Goal: Information Seeking & Learning: Check status

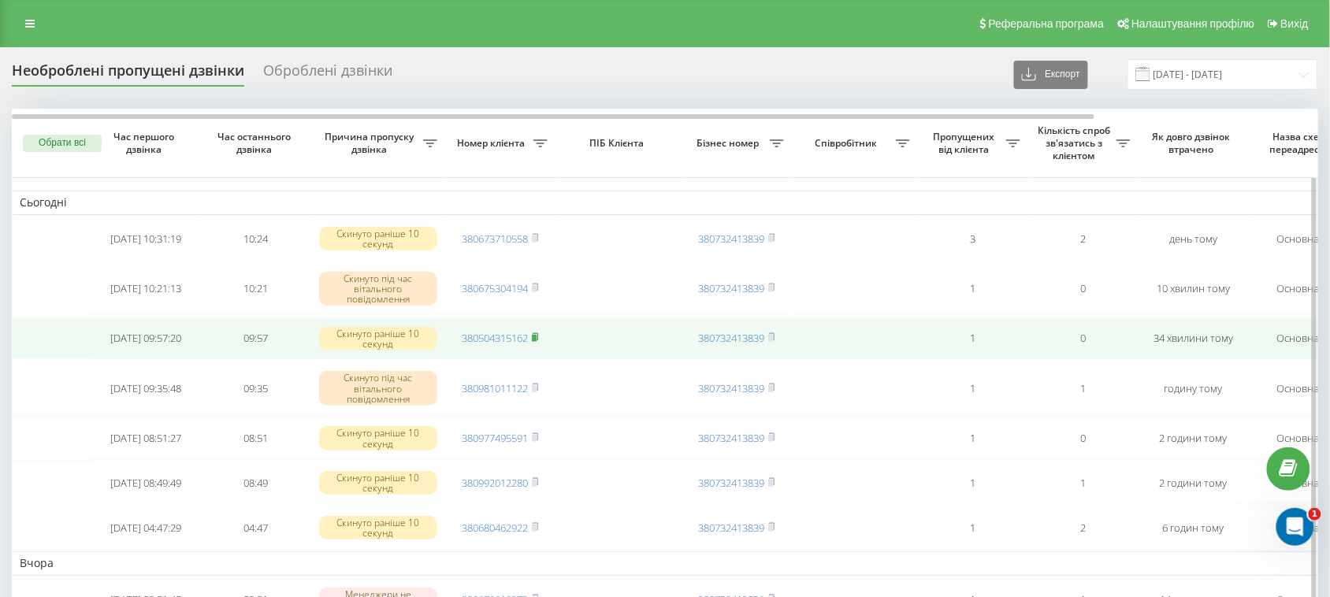
click at [537, 342] on rect at bounding box center [534, 338] width 5 height 7
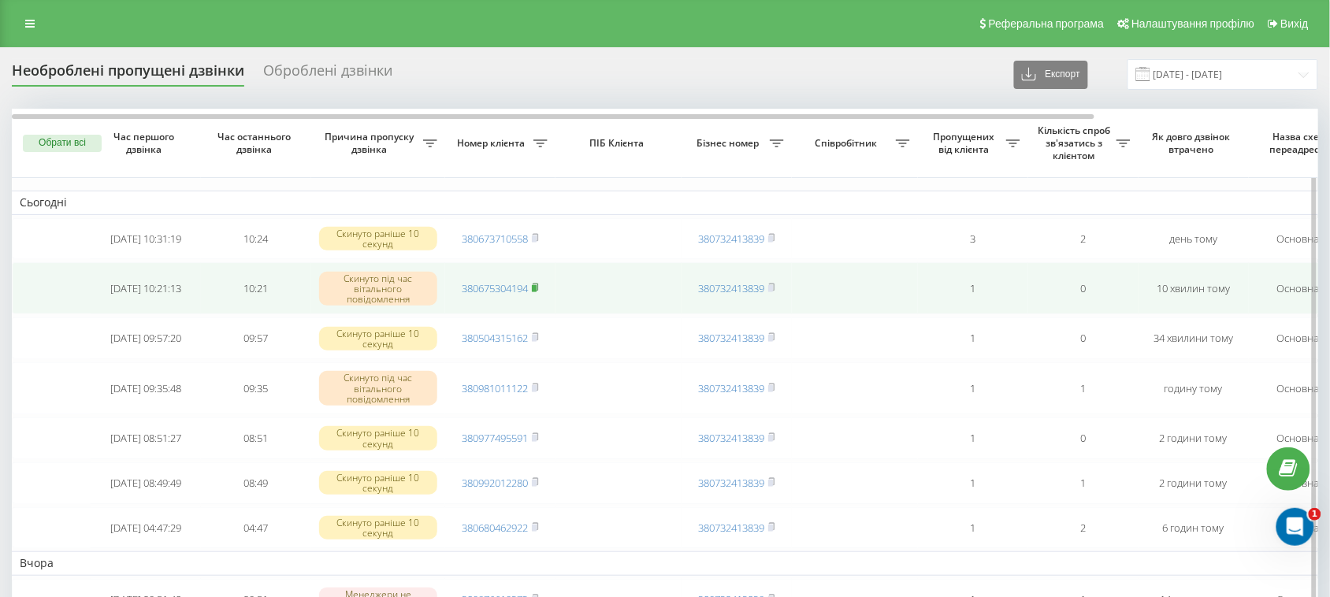
click at [537, 292] on rect at bounding box center [534, 288] width 5 height 7
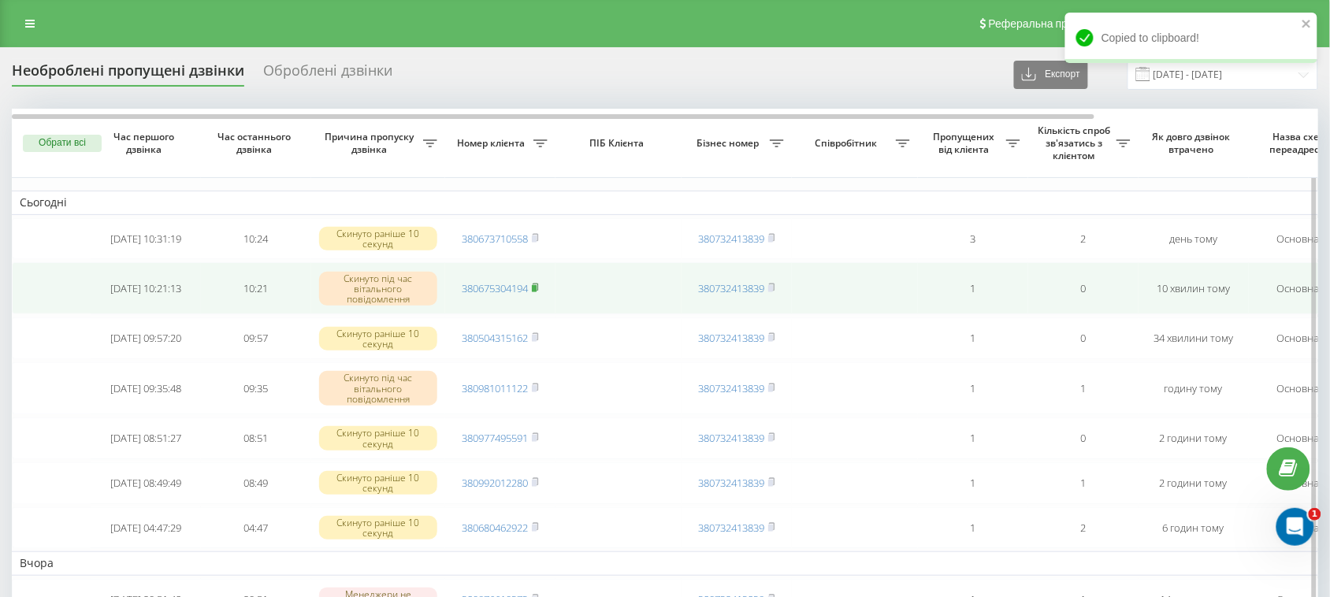
click at [537, 292] on rect at bounding box center [534, 288] width 5 height 7
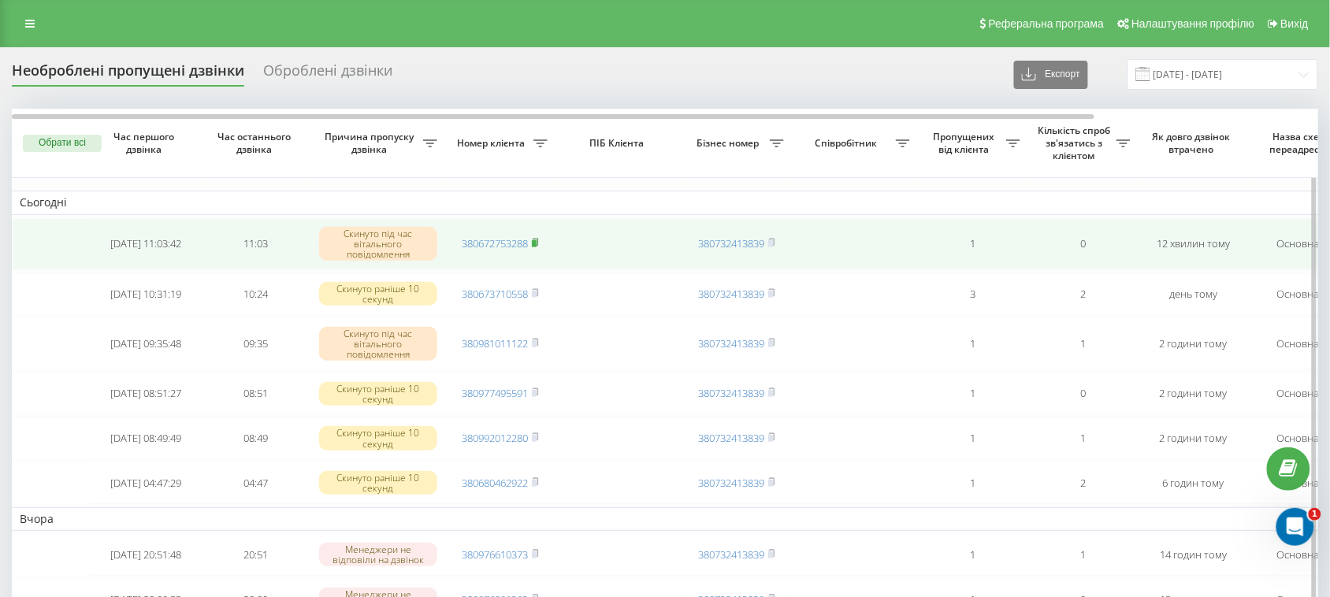
click at [538, 243] on icon at bounding box center [536, 242] width 6 height 7
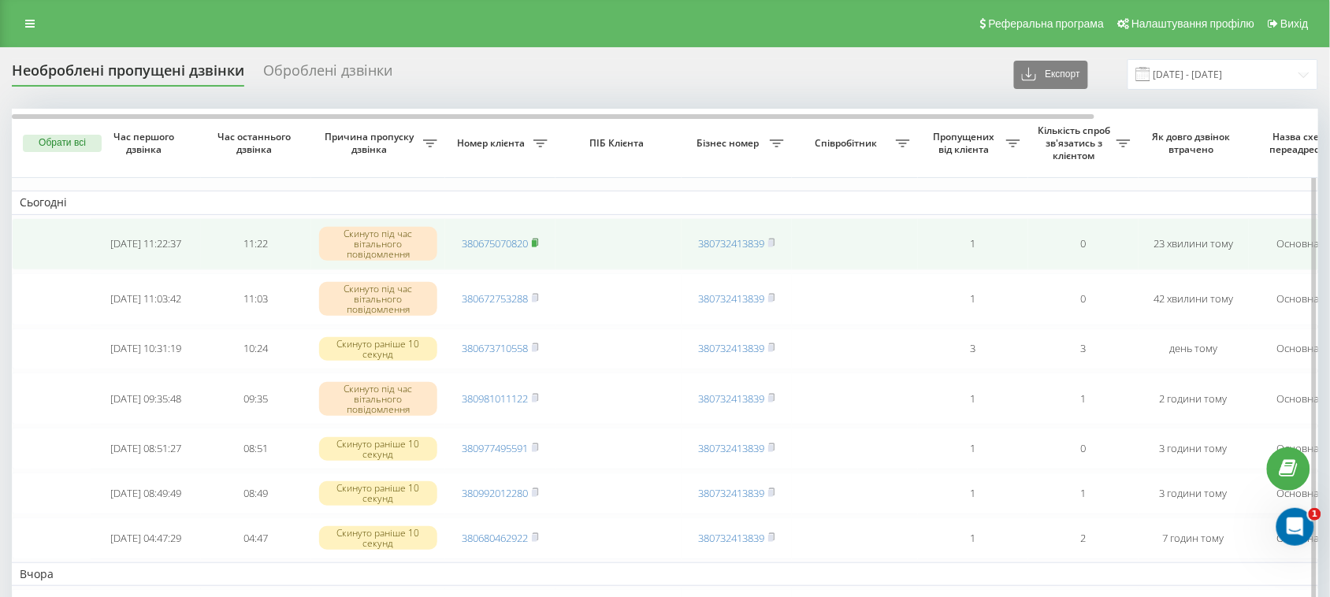
click at [537, 243] on rect at bounding box center [534, 243] width 5 height 7
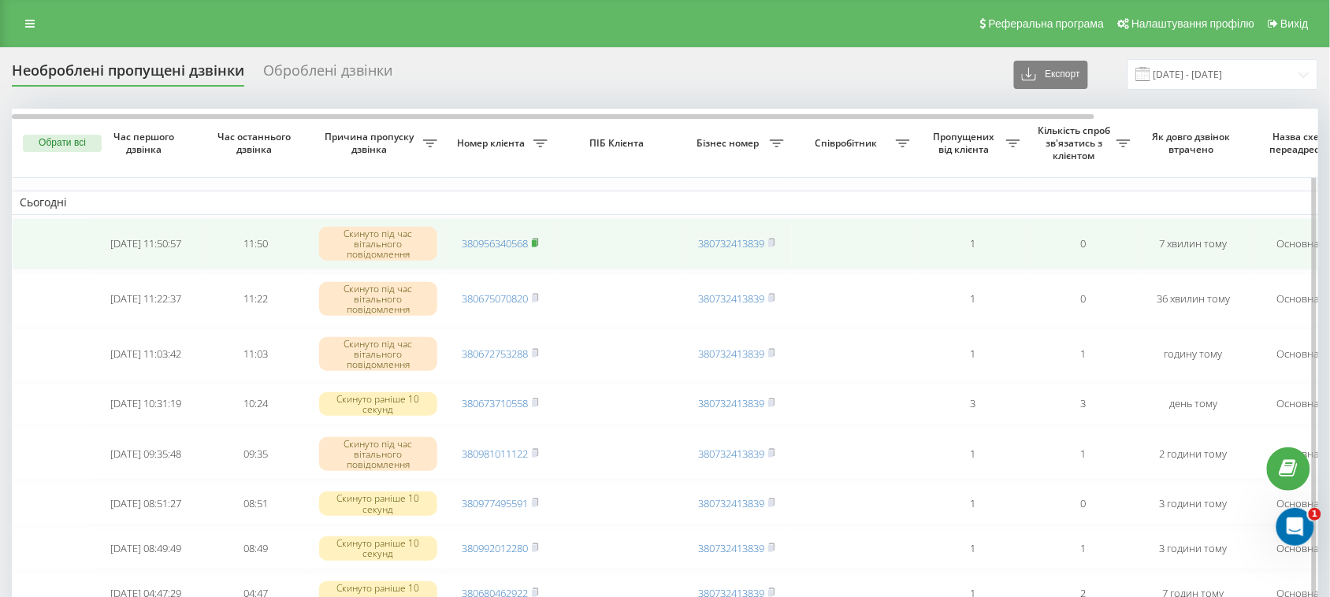
click at [539, 243] on icon at bounding box center [535, 242] width 7 height 9
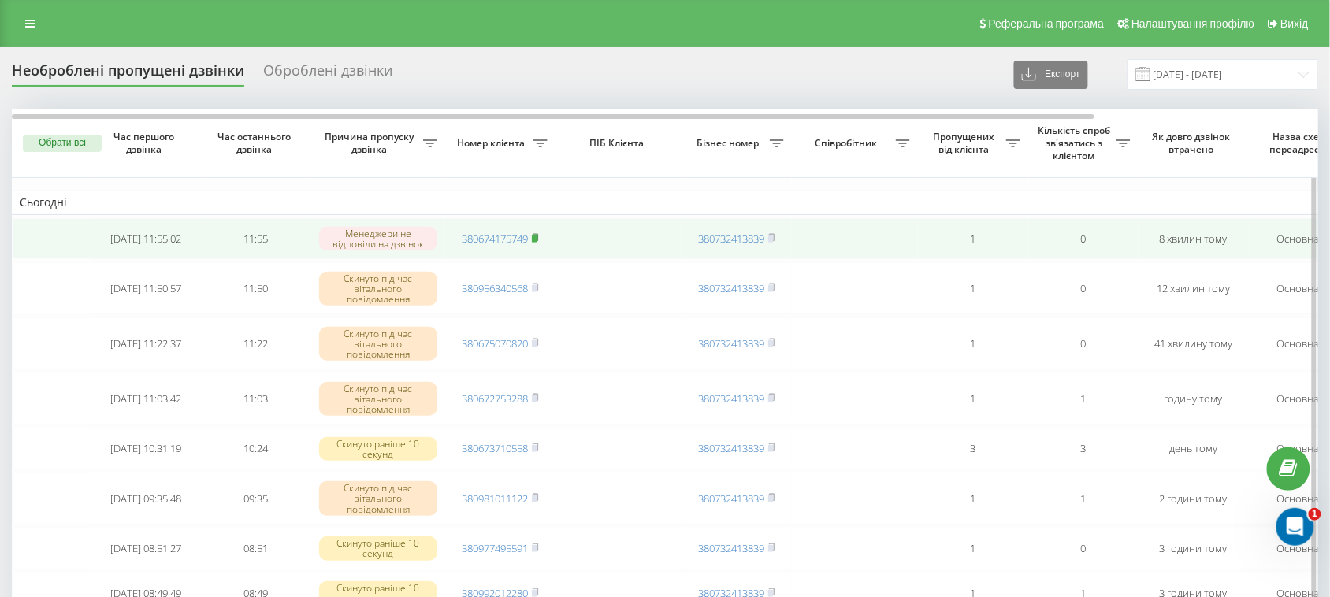
click at [537, 242] on rect at bounding box center [534, 239] width 5 height 7
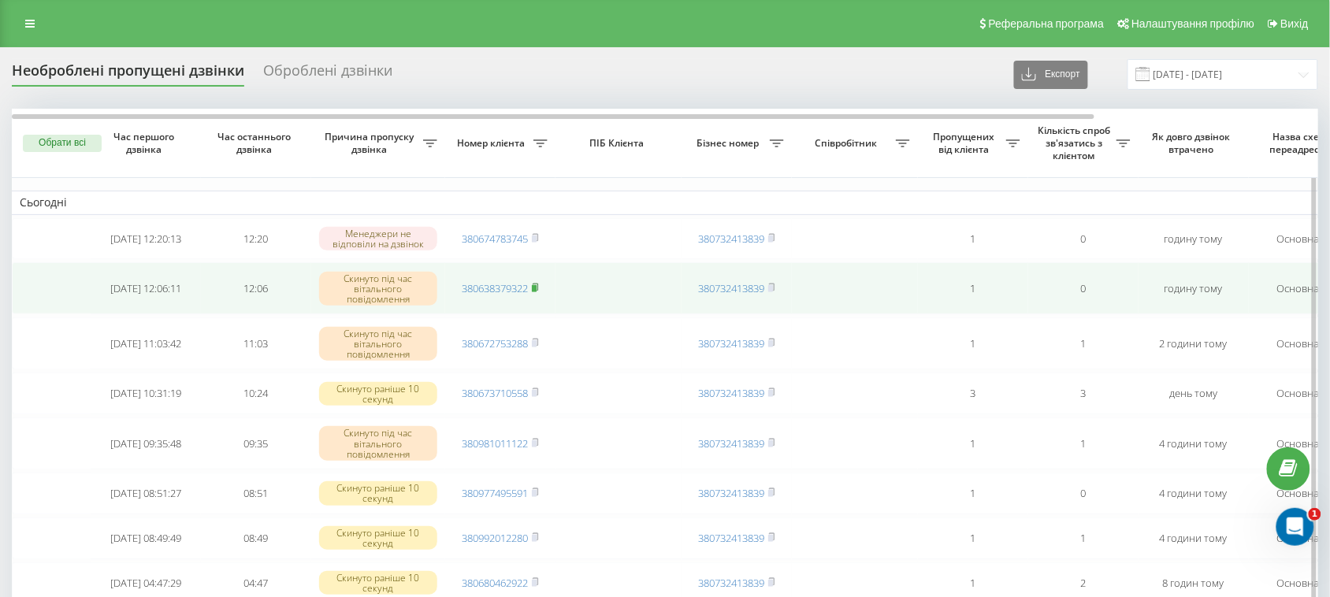
click at [538, 291] on icon at bounding box center [536, 287] width 6 height 7
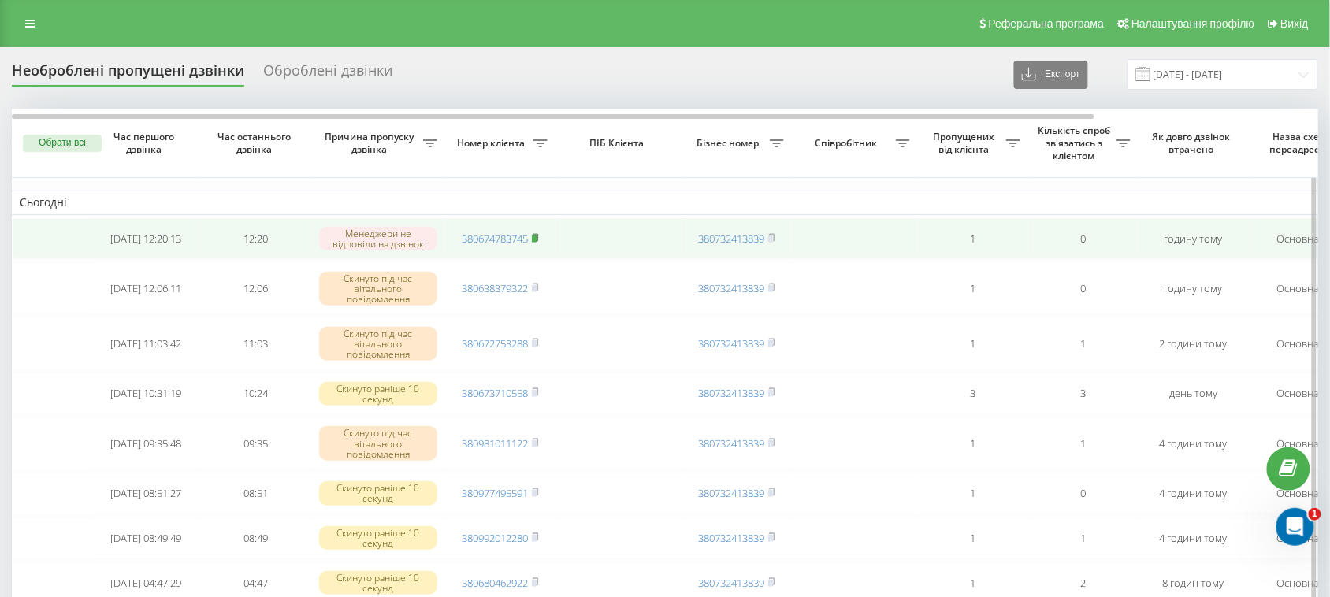
click at [536, 243] on rect at bounding box center [534, 239] width 5 height 7
click at [538, 240] on icon at bounding box center [536, 236] width 6 height 7
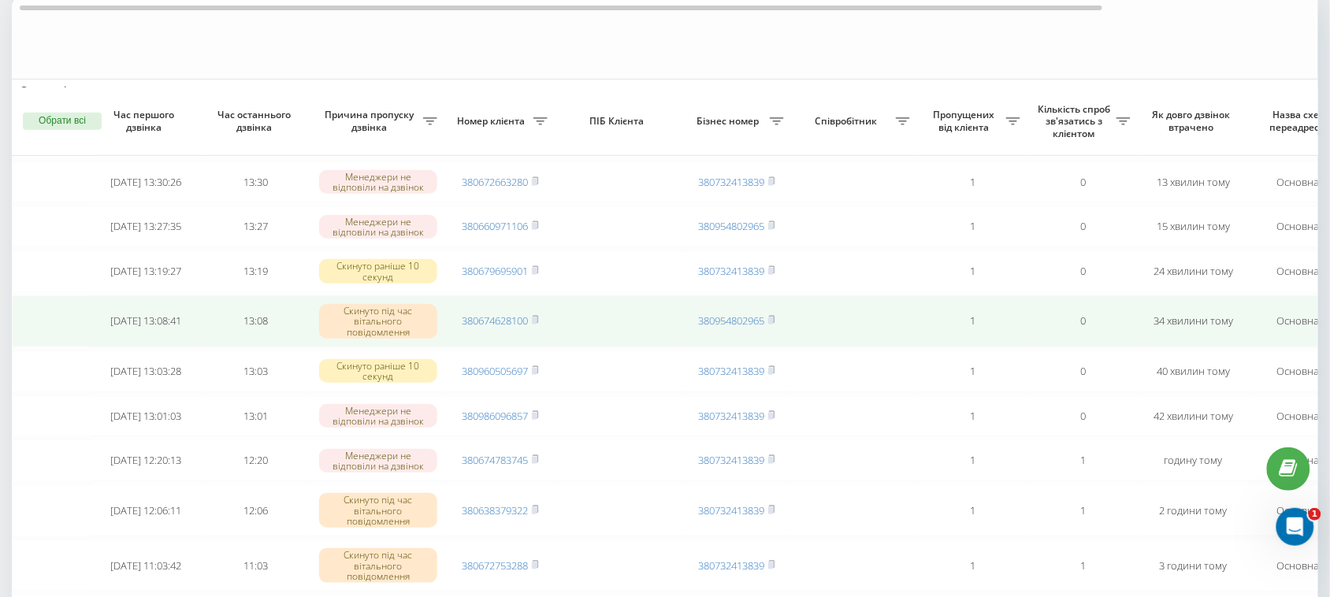
scroll to position [197, 0]
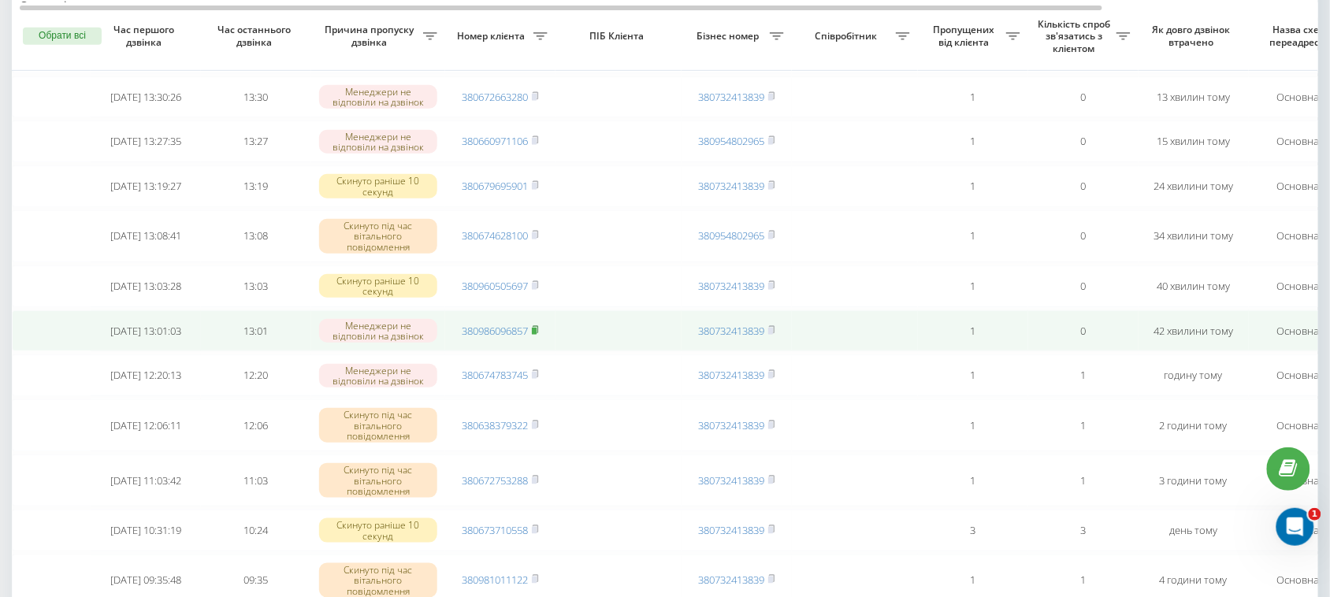
click at [537, 335] on rect at bounding box center [534, 331] width 5 height 7
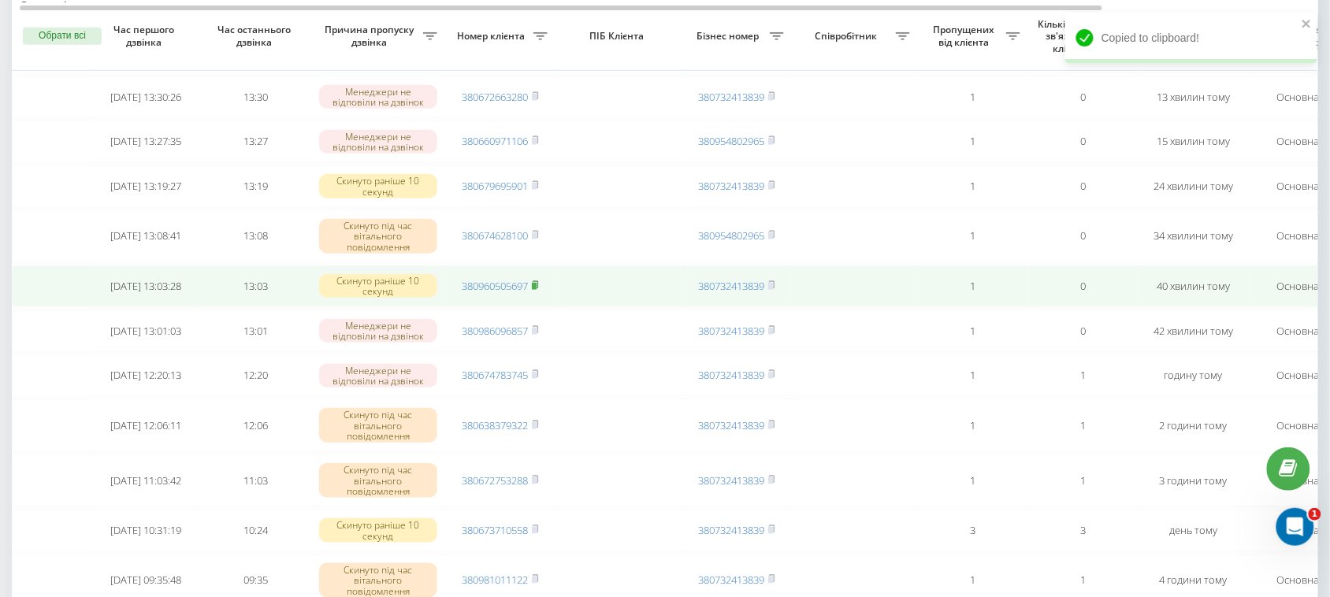
click at [537, 290] on rect at bounding box center [534, 286] width 5 height 7
drag, startPoint x: 560, startPoint y: 336, endPoint x: 491, endPoint y: 339, distance: 69.4
click at [491, 307] on tr "[DATE] 13:03:28 13:03 Скинуто раніше 10 секунд 380960505697 380732413839 1 0 40…" at bounding box center [800, 287] width 1576 height 42
click at [536, 290] on rect at bounding box center [534, 286] width 5 height 7
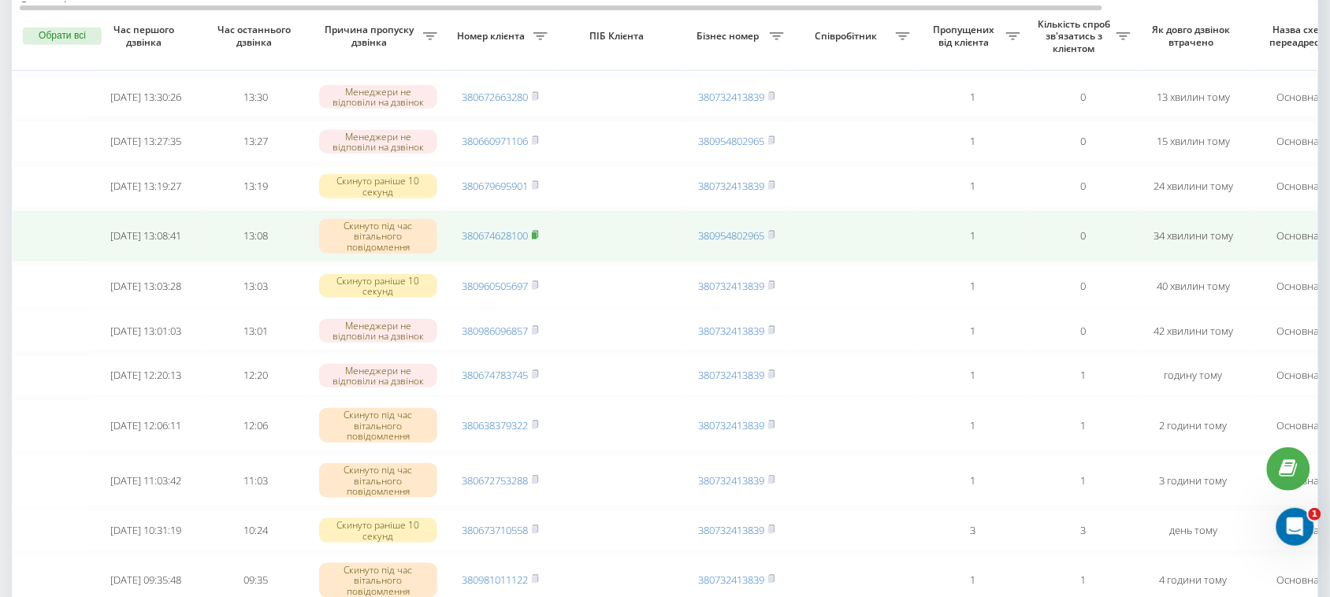
click at [538, 240] on icon at bounding box center [535, 234] width 7 height 9
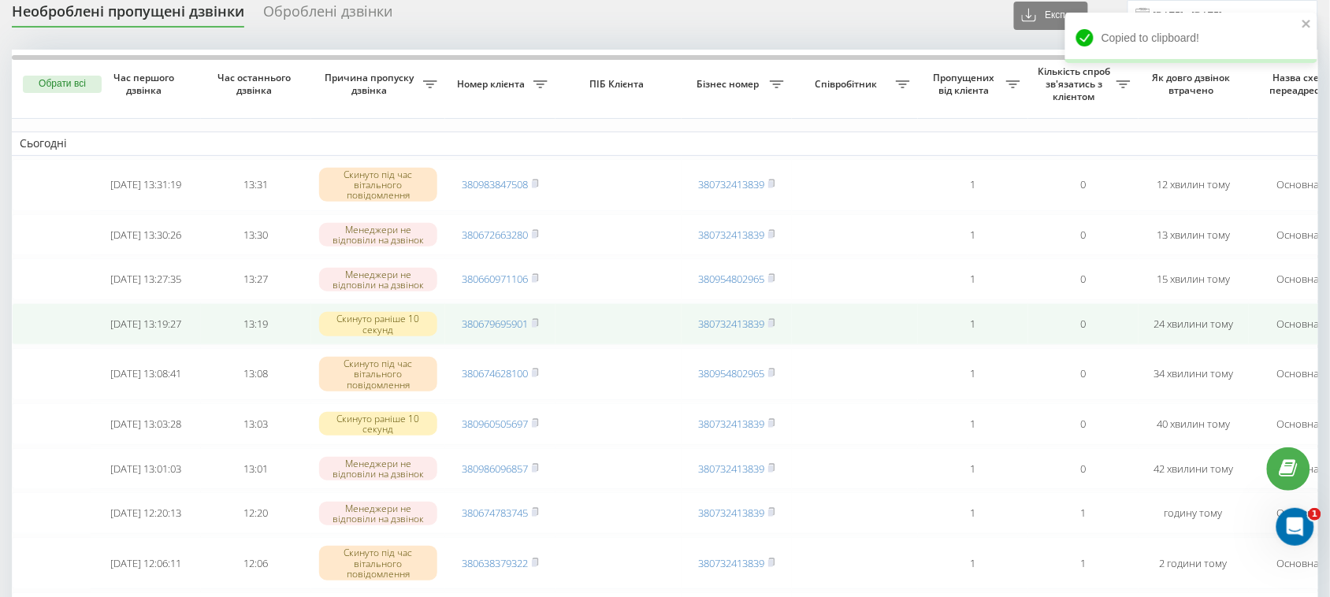
scroll to position [0, 0]
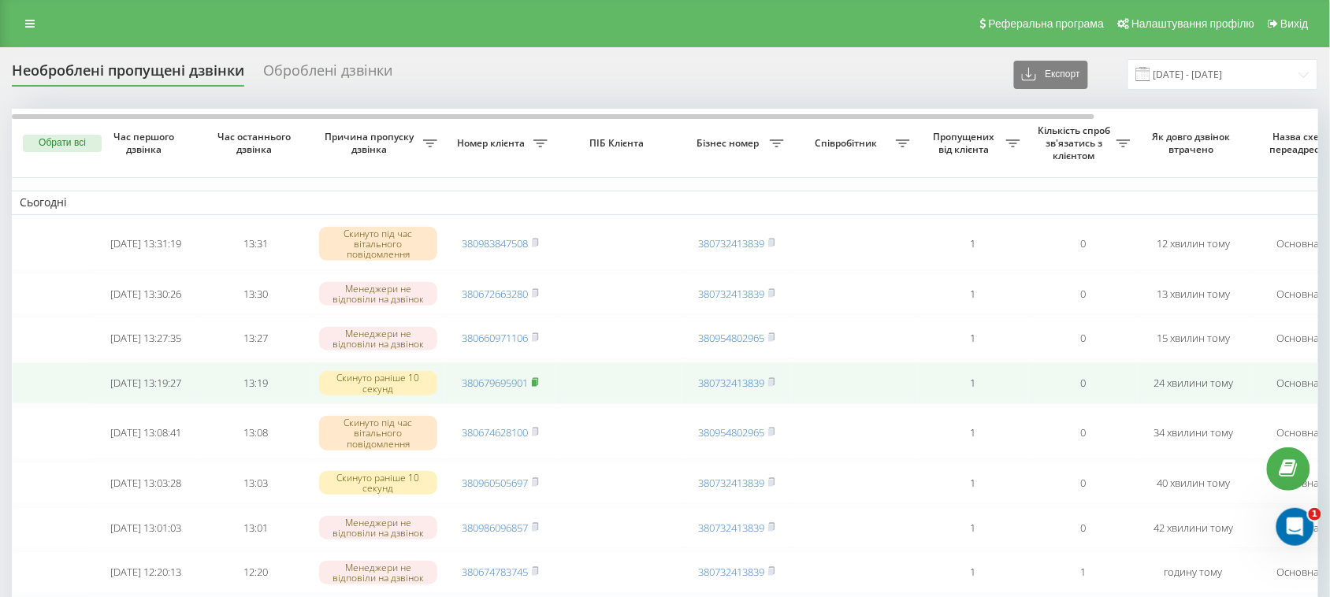
click at [536, 387] on rect at bounding box center [534, 383] width 5 height 7
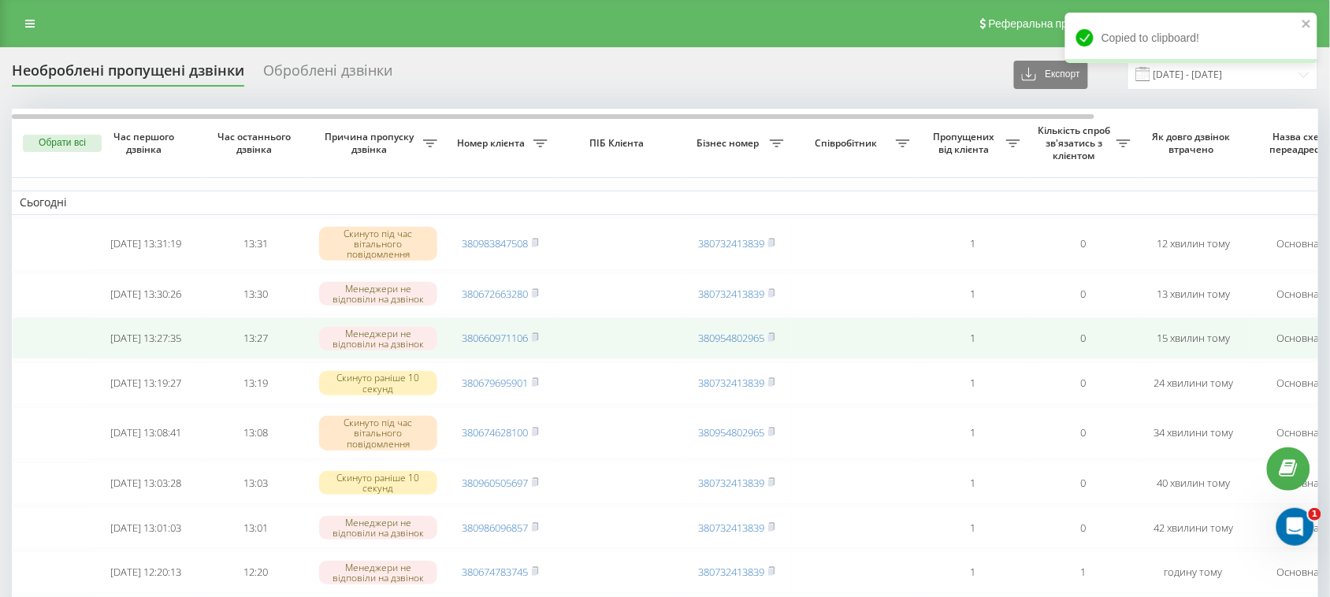
click at [541, 355] on td "380660971106" at bounding box center [500, 339] width 110 height 42
click at [537, 342] on rect at bounding box center [534, 338] width 5 height 7
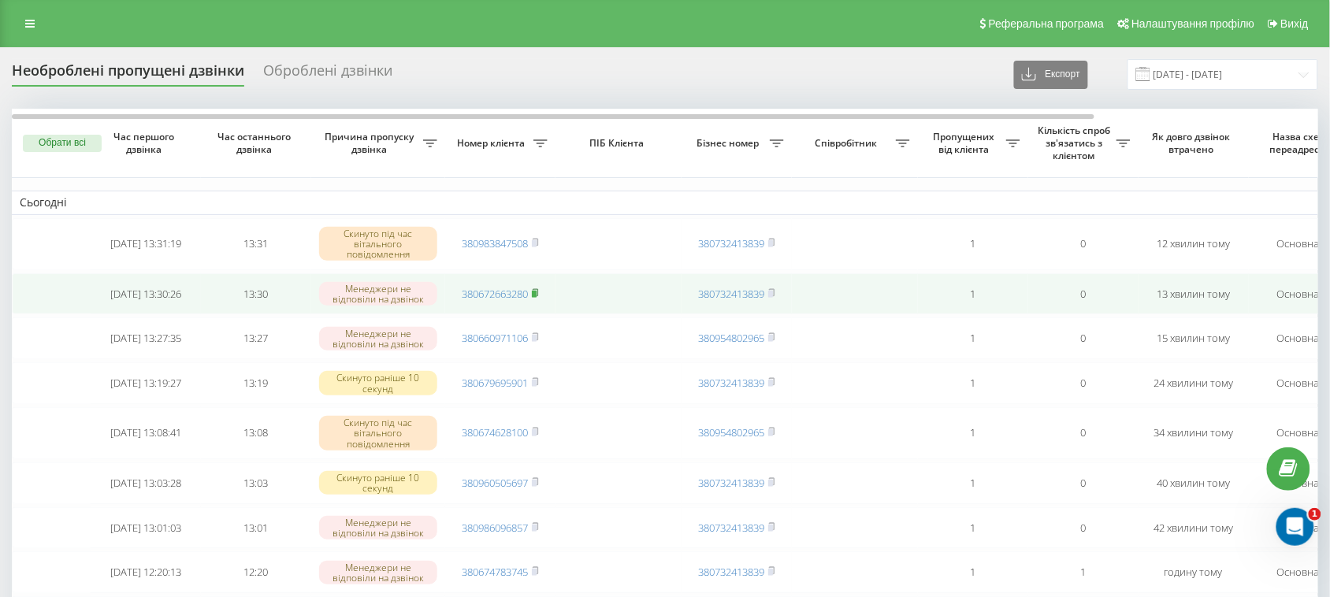
click at [536, 297] on rect at bounding box center [534, 293] width 5 height 7
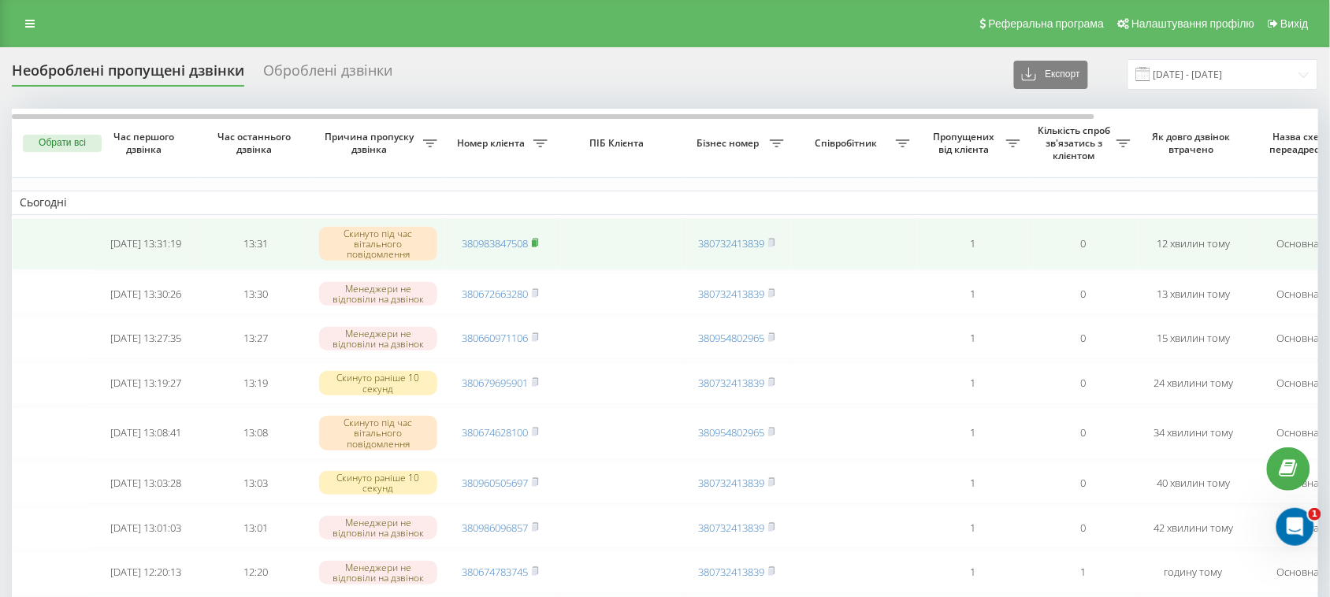
click at [539, 243] on icon at bounding box center [535, 242] width 7 height 9
